Goal: Task Accomplishment & Management: Use online tool/utility

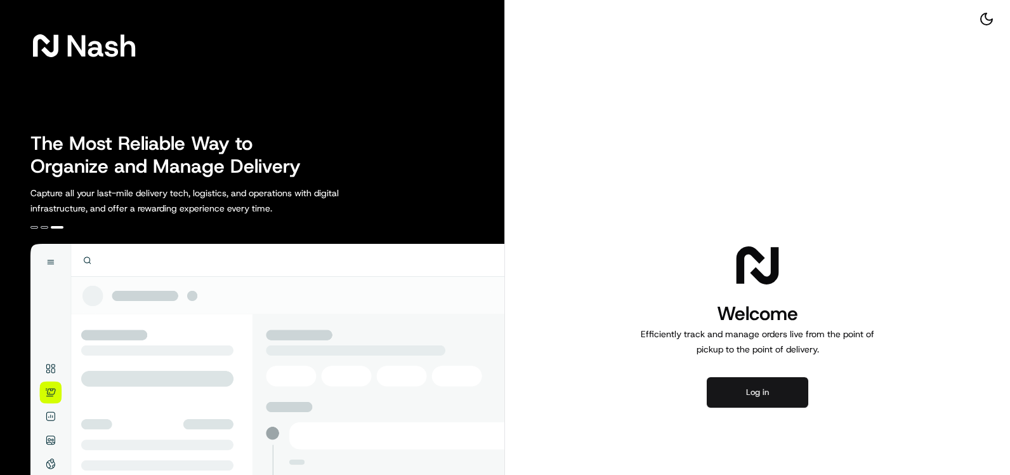
click at [786, 387] on button "Log in" at bounding box center [758, 392] width 102 height 30
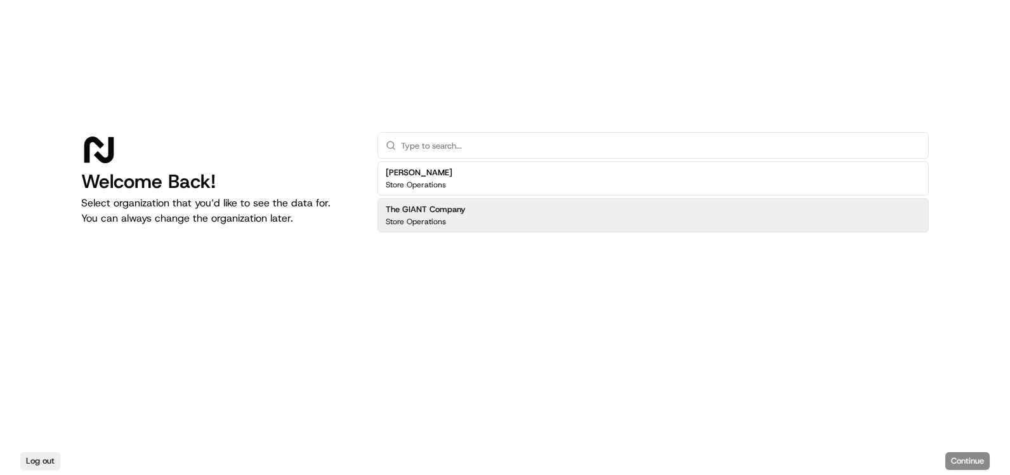
click at [472, 223] on div "The GIANT Company Store Operations" at bounding box center [652, 215] width 551 height 34
click at [975, 458] on button "Continue" at bounding box center [967, 461] width 44 height 18
